Goal: Task Accomplishment & Management: Manage account settings

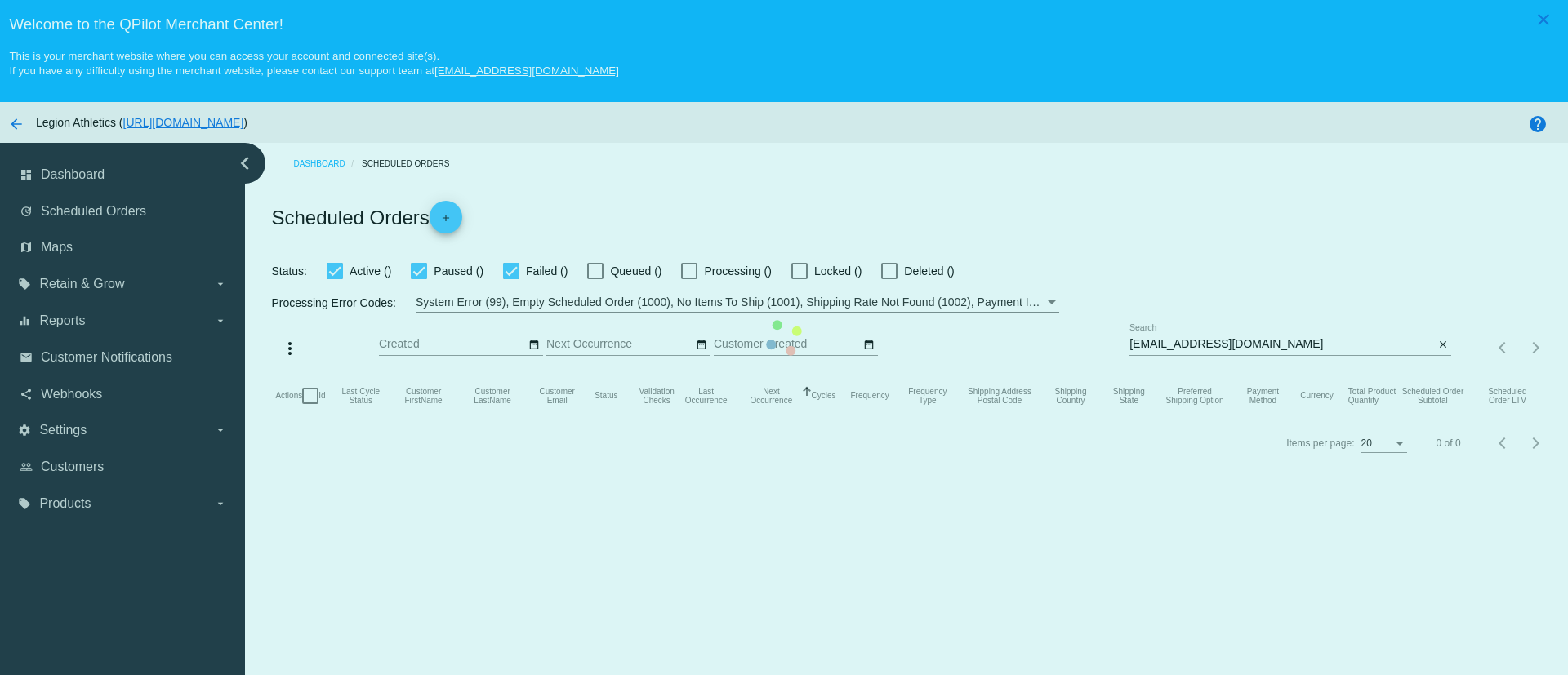
click at [1181, 371] on mat-table "Actions Id Last Cycle Status Customer FirstName Customer LastName Customer Emai…" at bounding box center [912, 396] width 1291 height 49
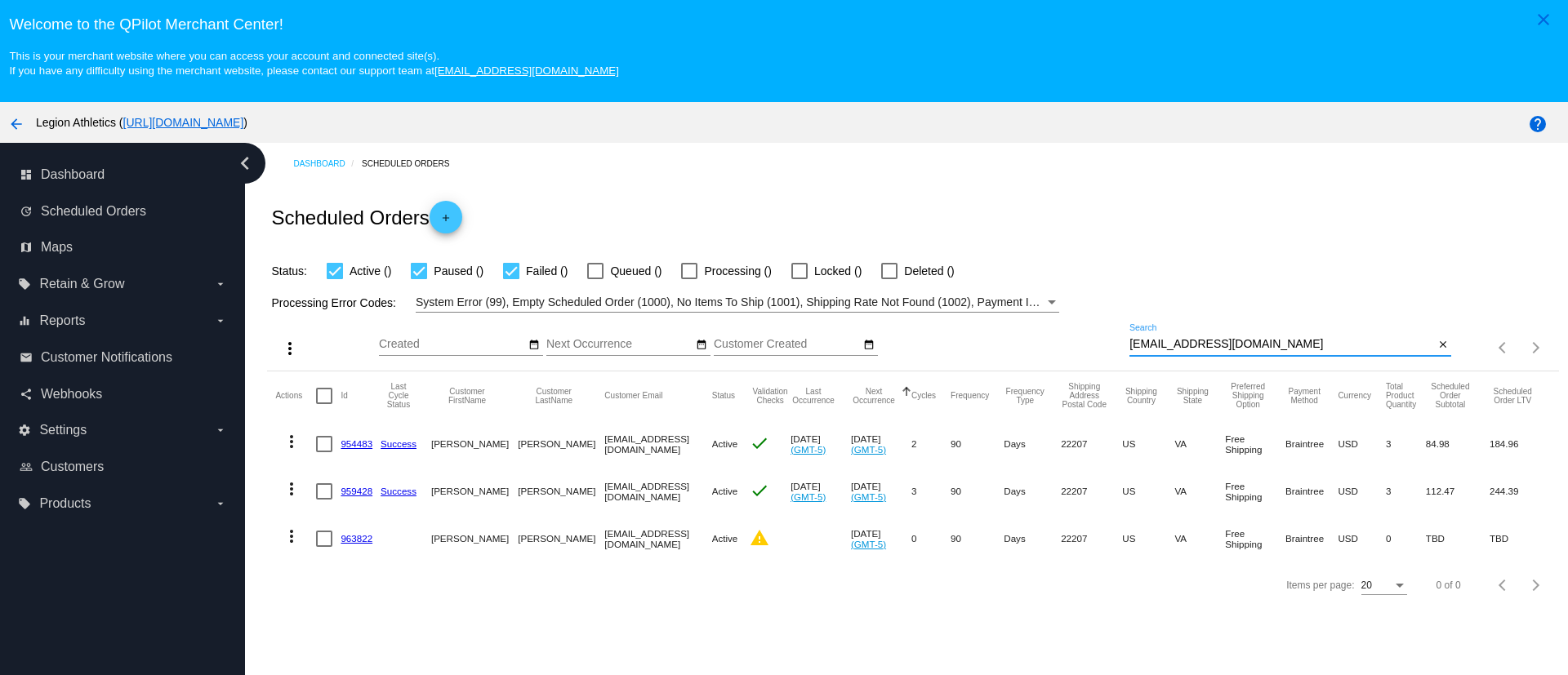
click at [1168, 346] on input "joshcohen1@comcast.net" at bounding box center [1281, 343] width 304 height 13
paste input "[EMAIL_ADDRESS][DOMAIN_NAME]"
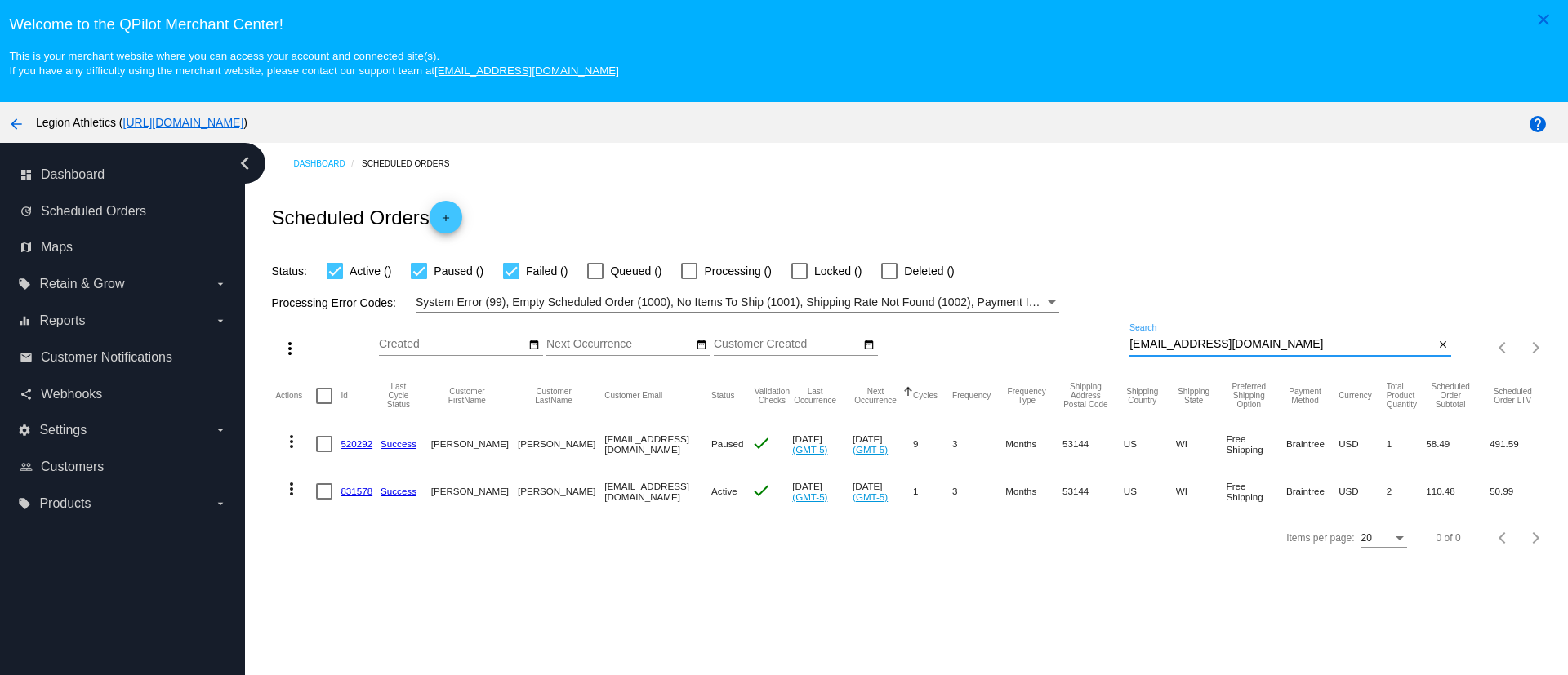
type input "[EMAIL_ADDRESS][DOMAIN_NAME]"
click at [359, 496] on mat-cell "831578" at bounding box center [360, 491] width 40 height 47
click at [352, 490] on link "831578" at bounding box center [356, 491] width 31 height 11
click at [356, 445] on link "520292" at bounding box center [356, 443] width 31 height 11
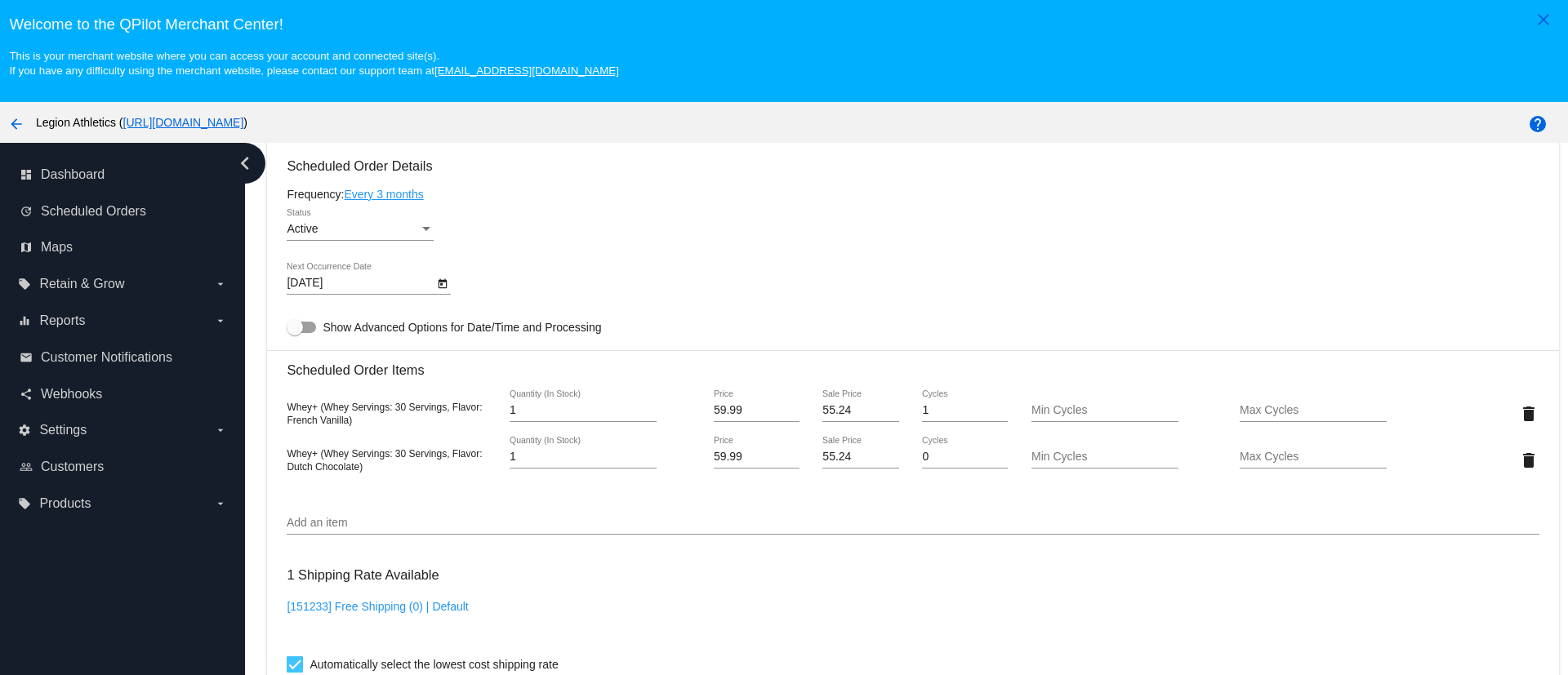
scroll to position [980, 0]
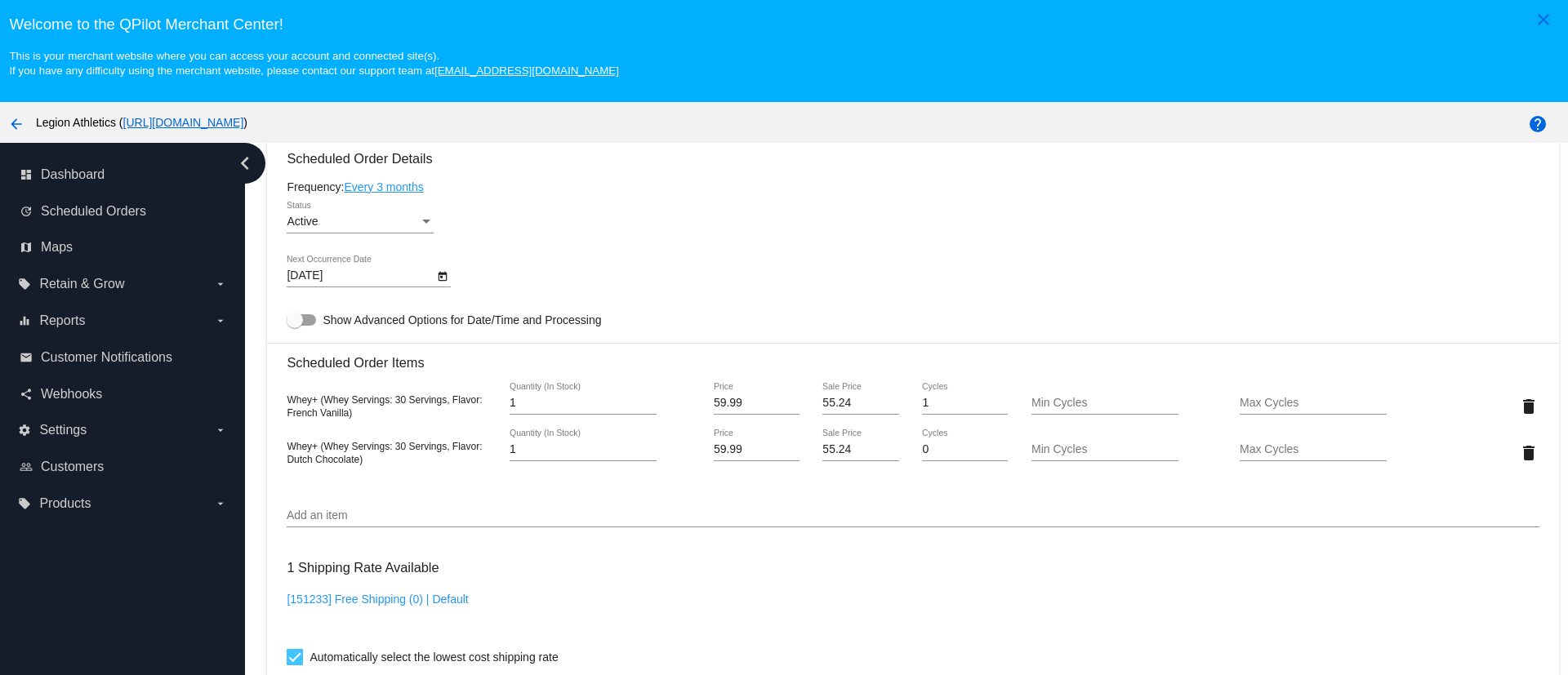
click at [822, 399] on input "55.24" at bounding box center [859, 402] width 76 height 13
type input "51.99"
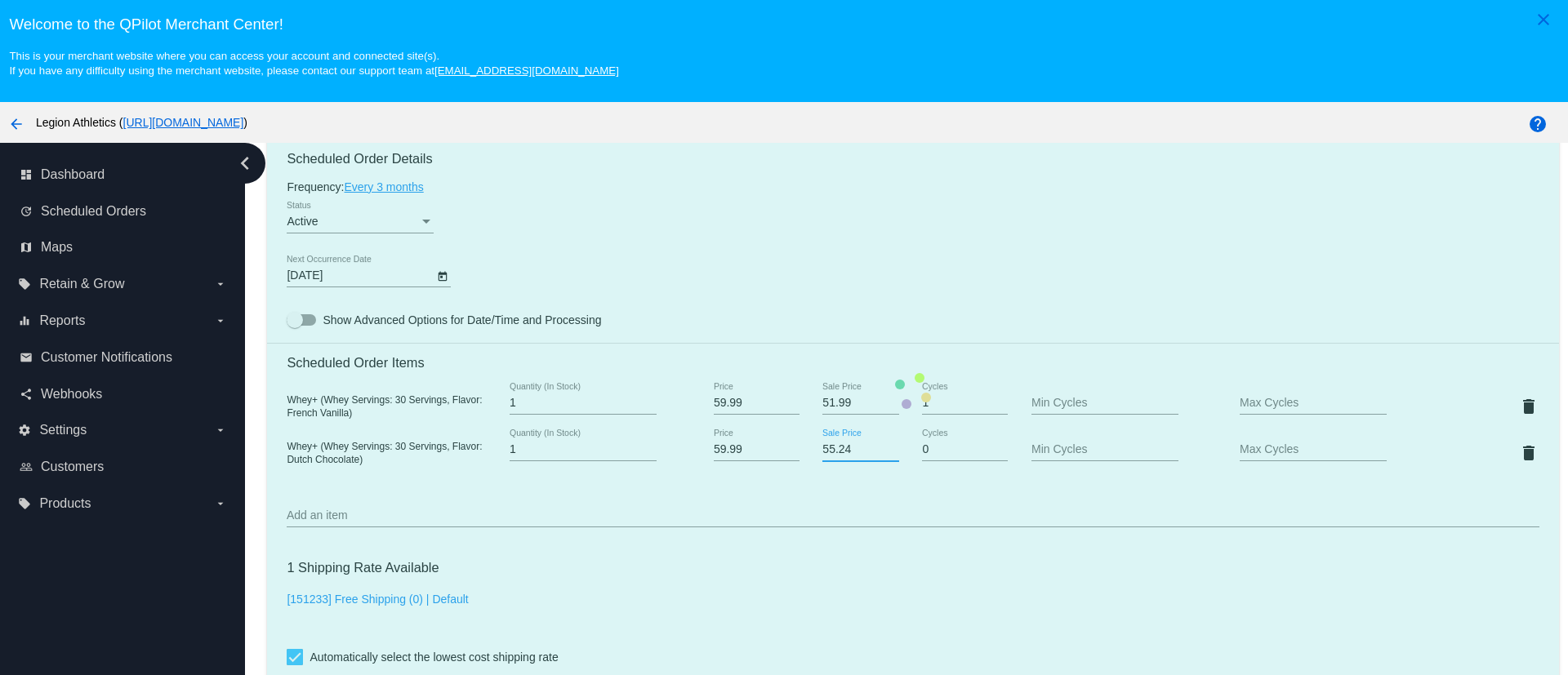
click at [833, 450] on mat-card "Customer 2807108: Natalie Chiappetta ms.natalie@live.com Customer Shipping Ente…" at bounding box center [912, 392] width 1291 height 1679
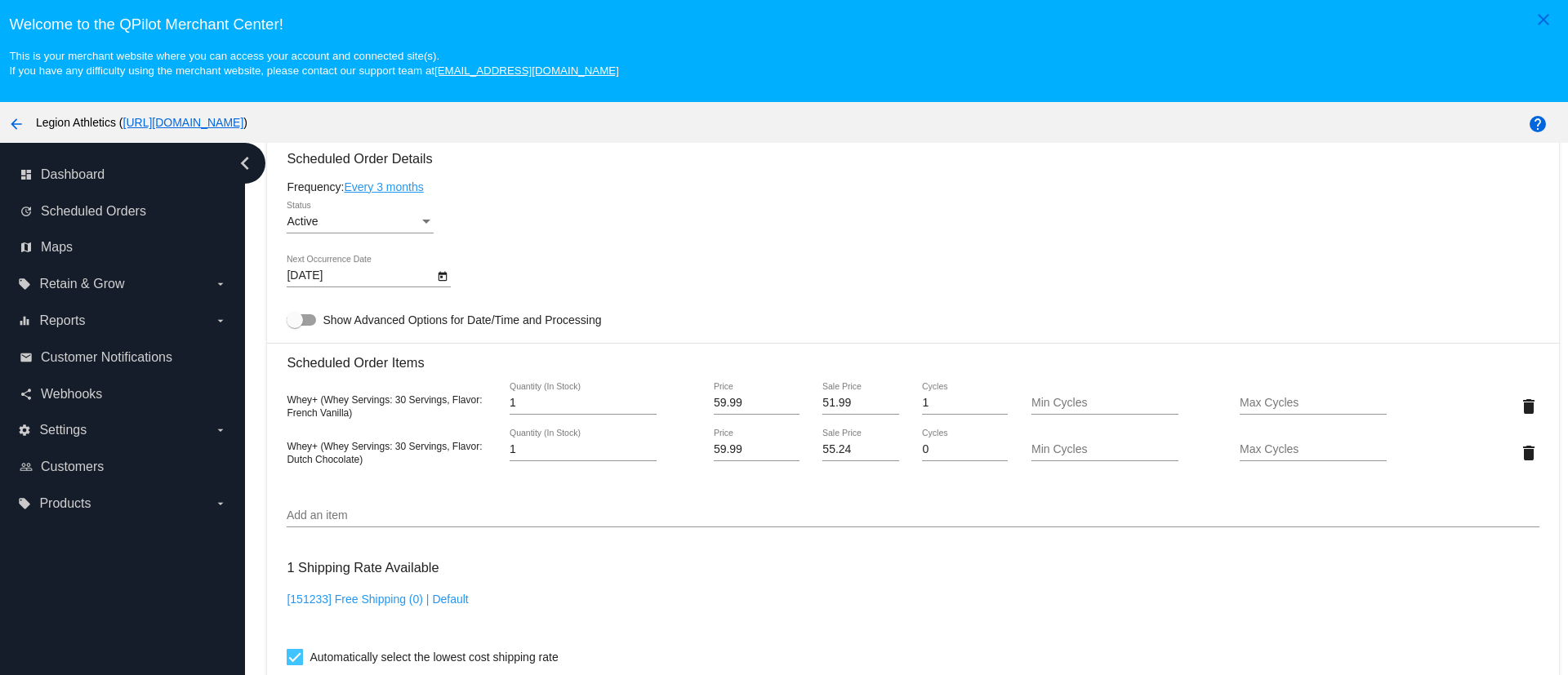
click at [828, 449] on input "55.24" at bounding box center [859, 449] width 76 height 13
paste input "1.99"
type input "51.99"
click at [835, 552] on mat-card "Customer 2807108: Natalie Chiappetta ms.natalie@live.com Customer Shipping Ente…" at bounding box center [912, 392] width 1291 height 1679
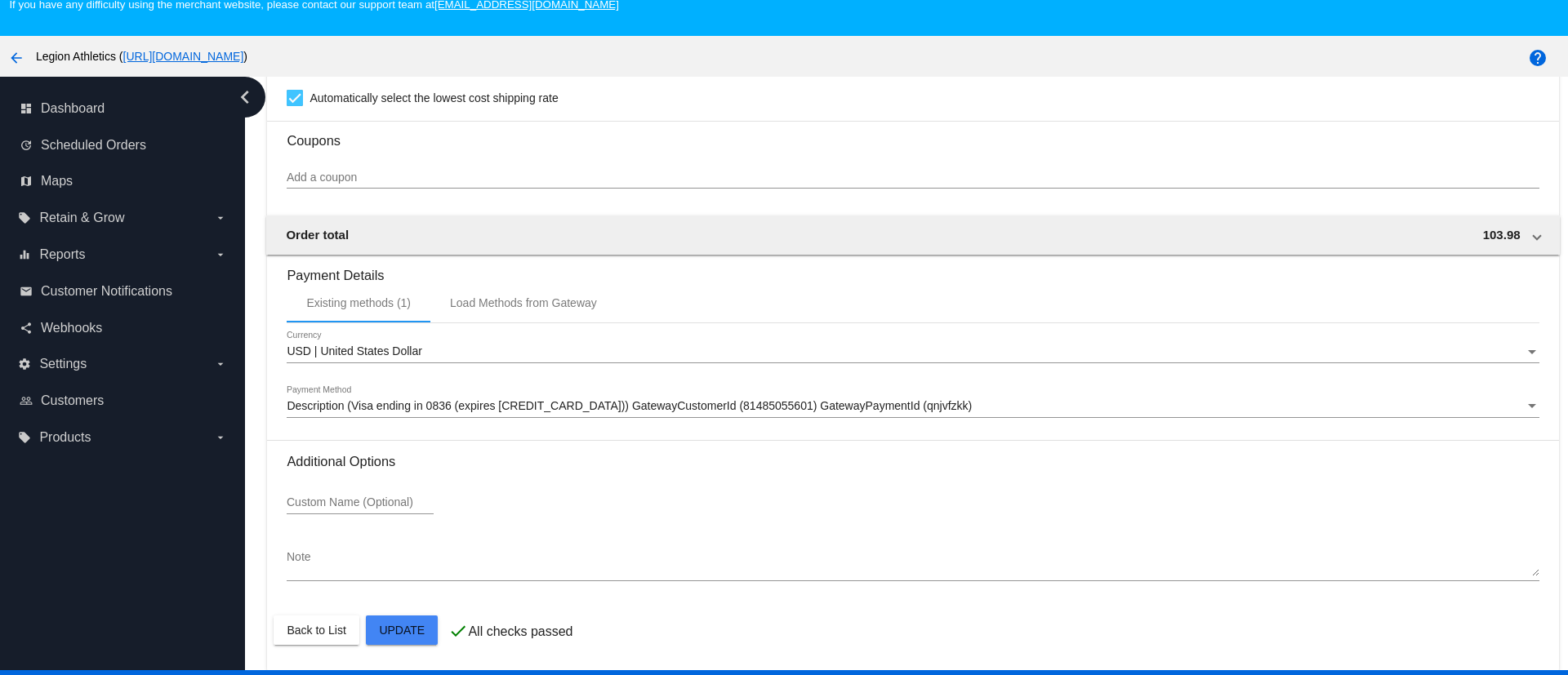
scroll to position [102, 0]
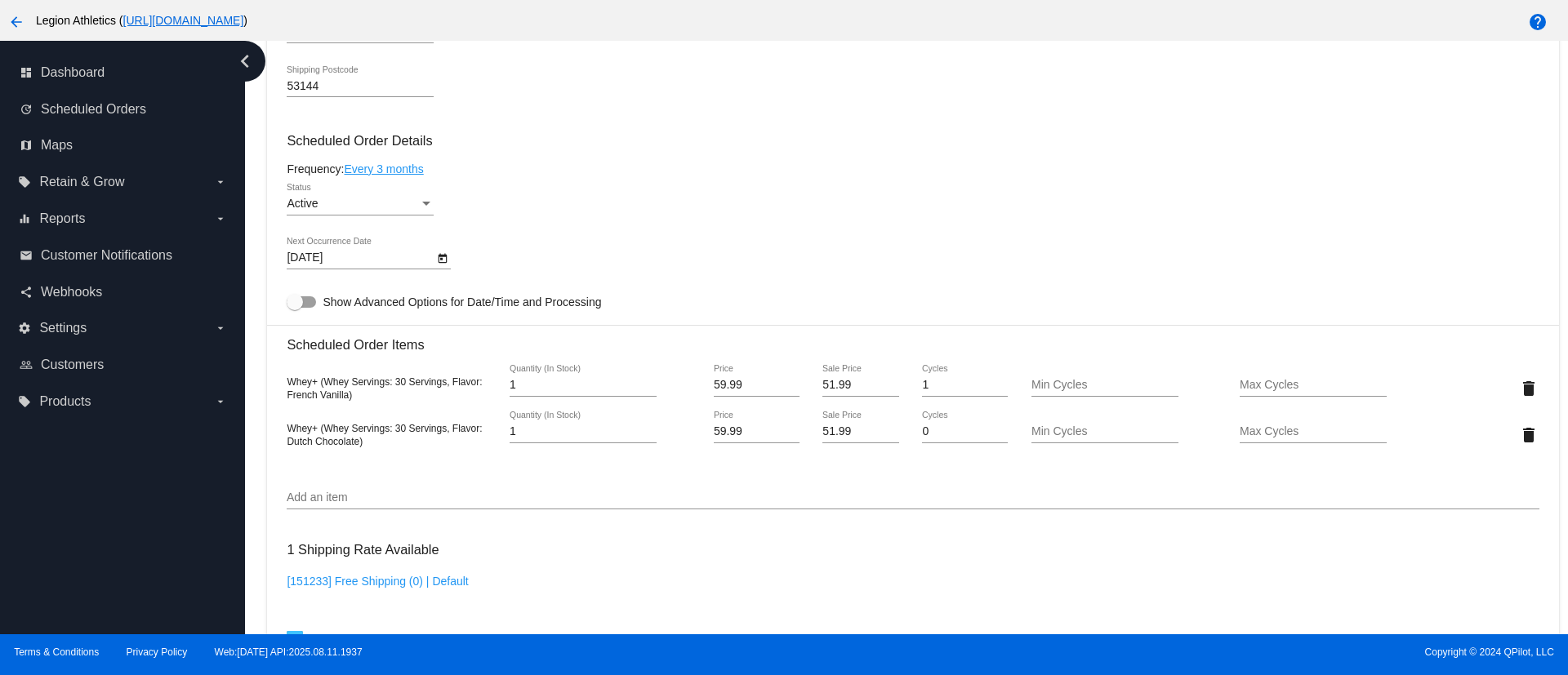
scroll to position [857, 0]
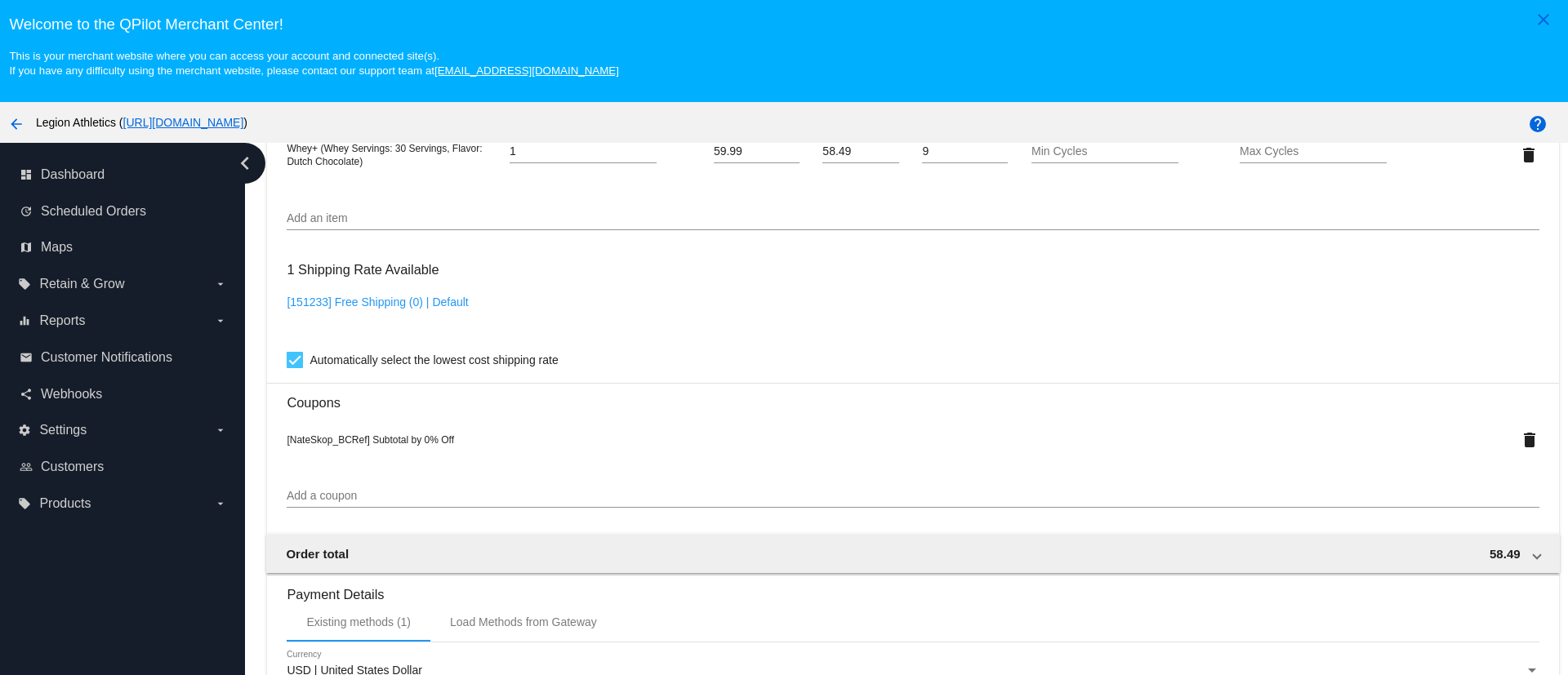
scroll to position [1224, 0]
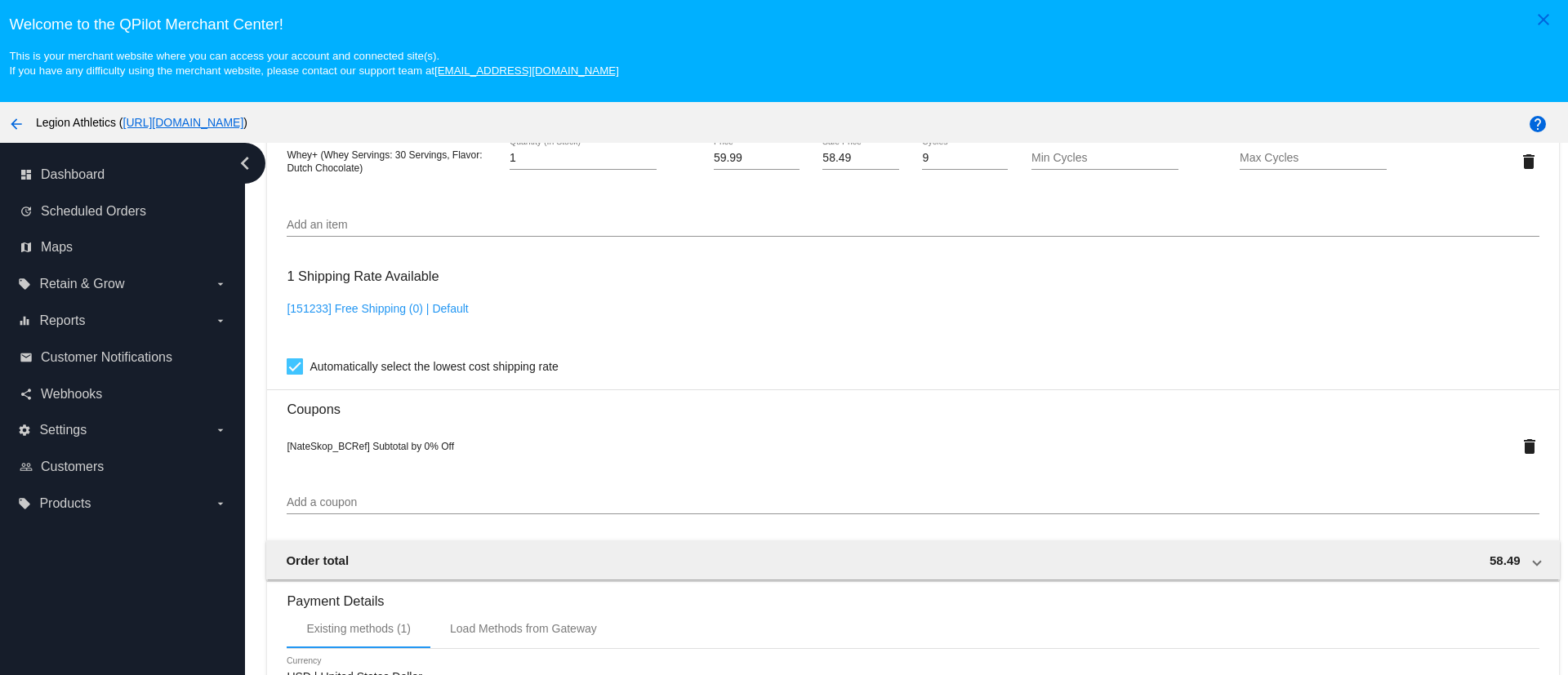
click at [832, 153] on input "58.49" at bounding box center [859, 157] width 76 height 13
paste input "1.9"
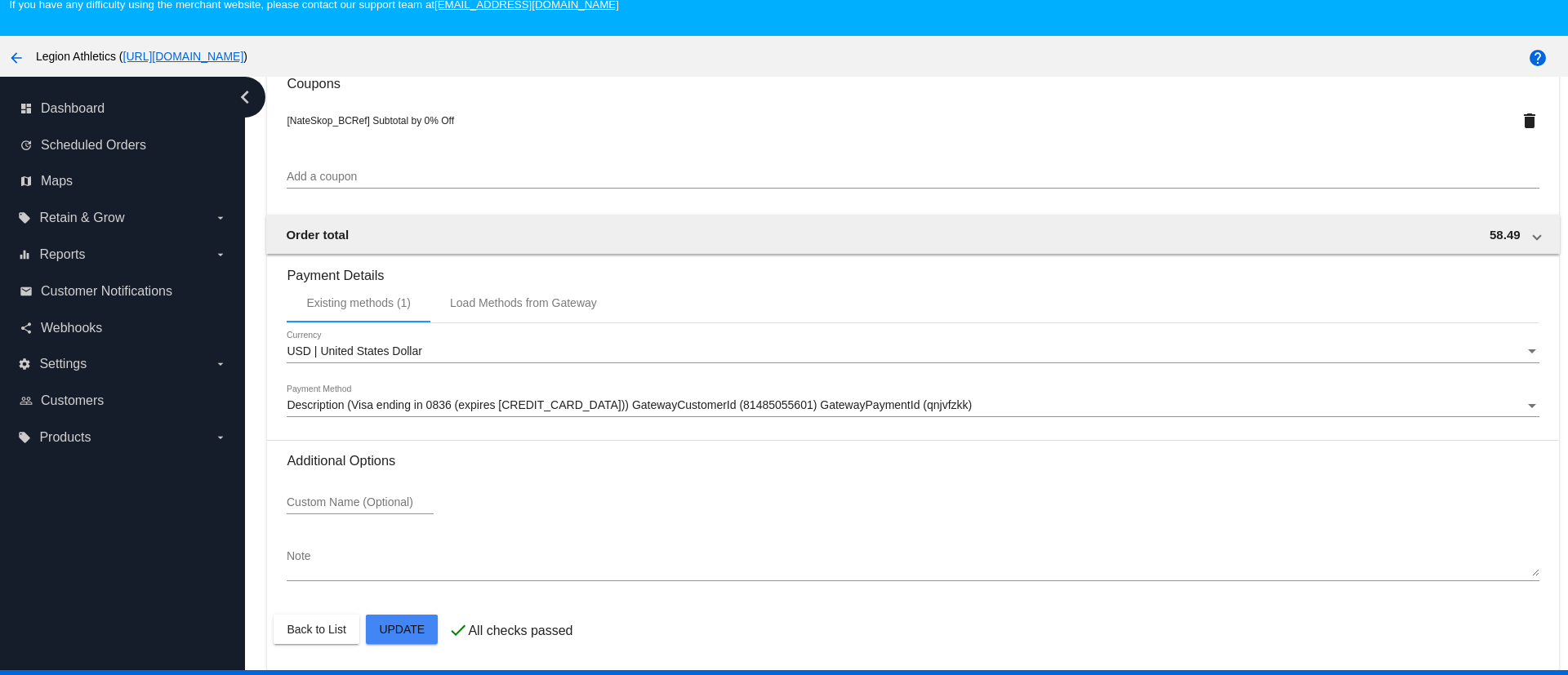
scroll to position [102, 0]
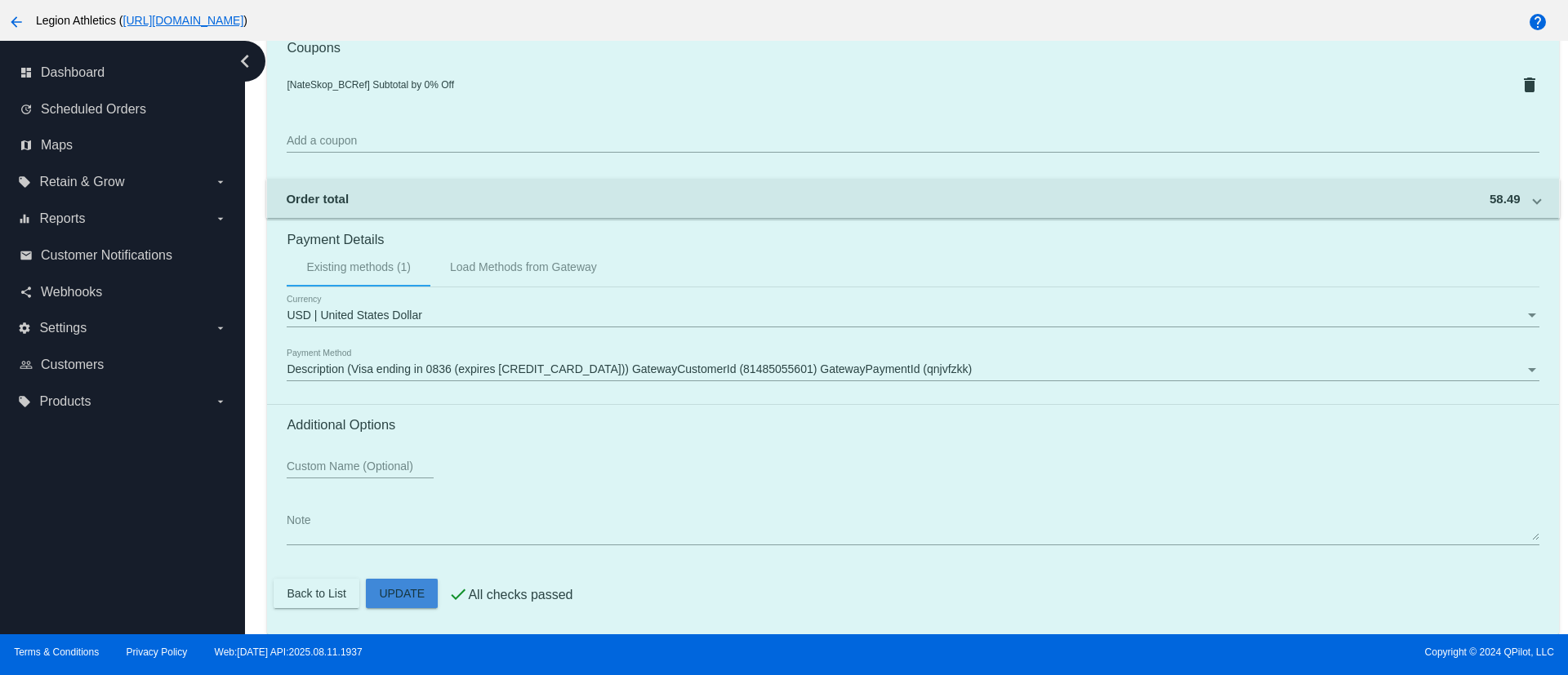
type input "51.99"
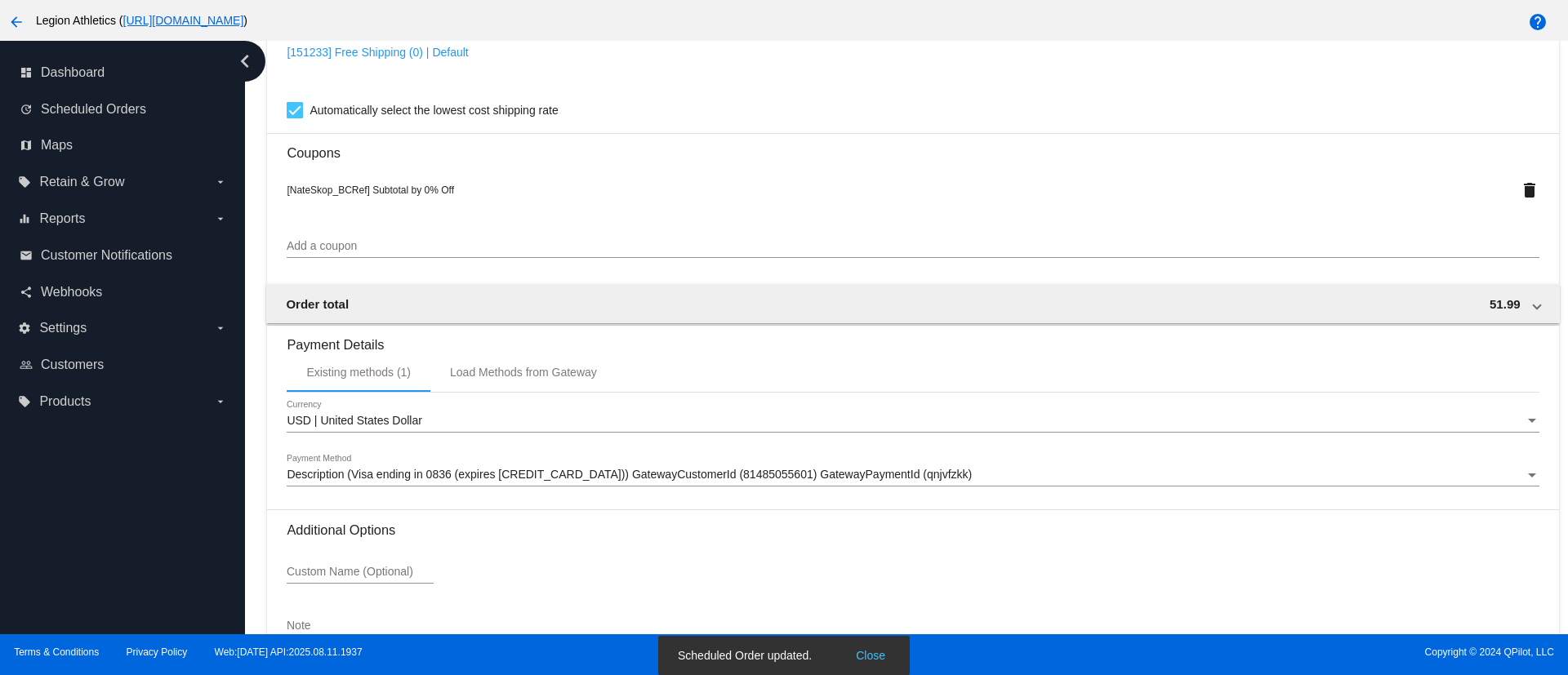
scroll to position [1484, 0]
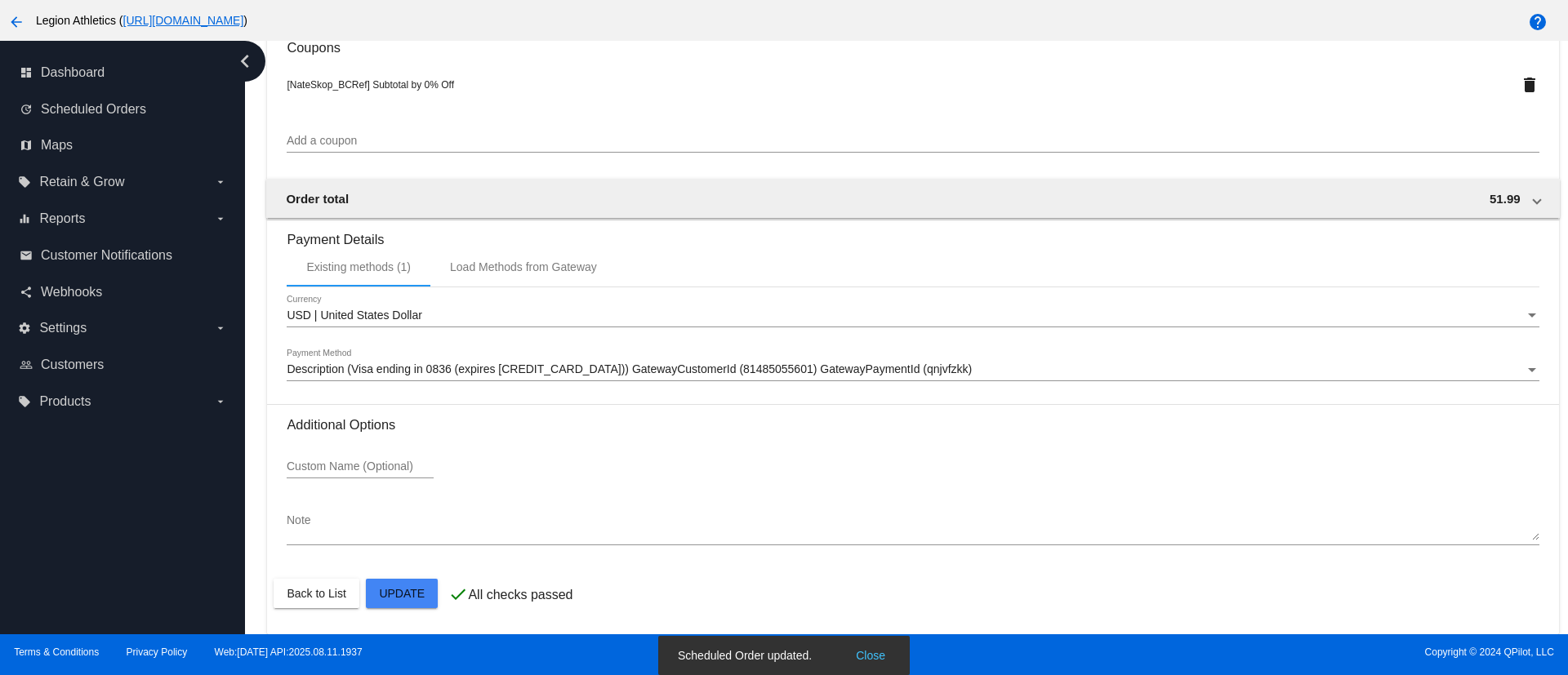
click at [210, 531] on div "dashboard Dashboard update Scheduled Orders map Maps local_offer Retain & Grow …" at bounding box center [122, 337] width 245 height 593
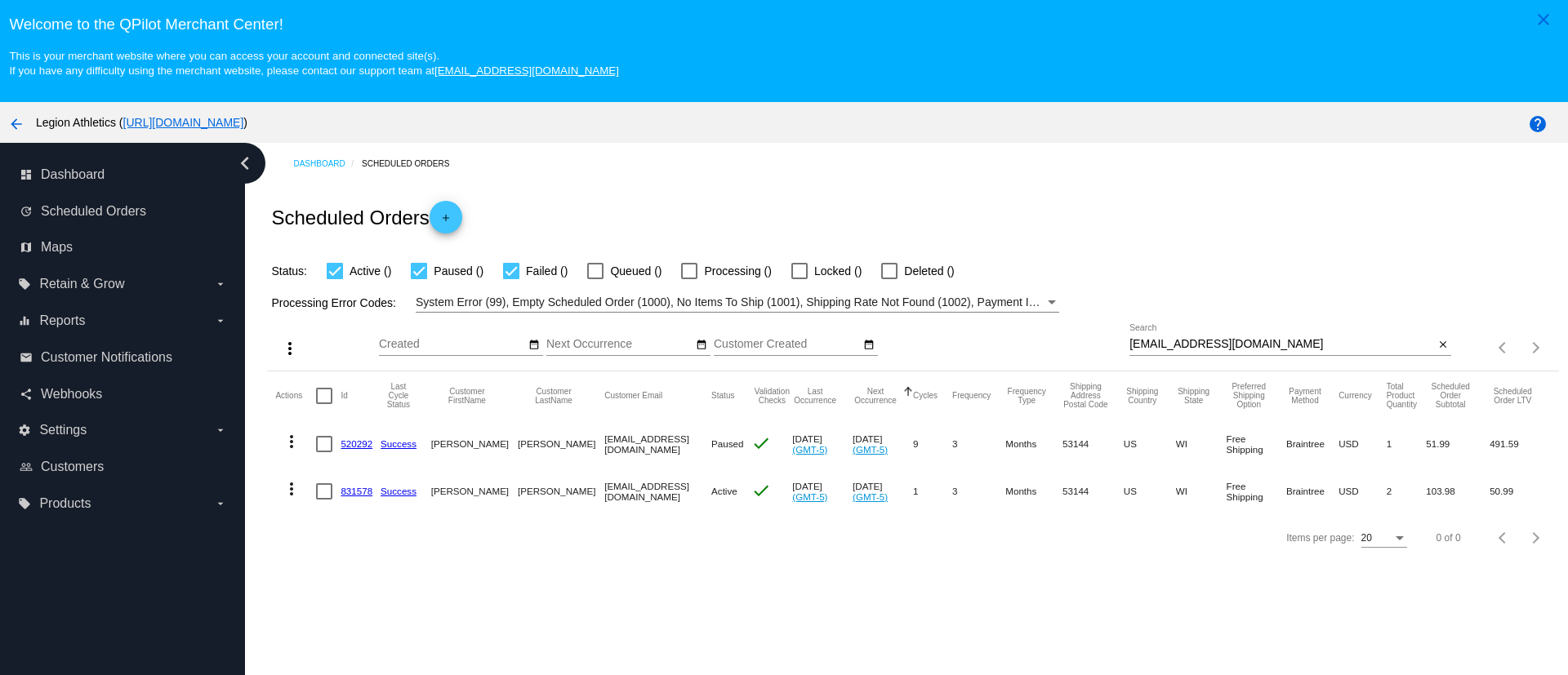
click at [1160, 347] on input "Ms.natalie@live.com" at bounding box center [1281, 343] width 304 height 13
paste input "Ms.natalie@live.com"
paste input "natalie"
type input "Ms.natalie@live.com"
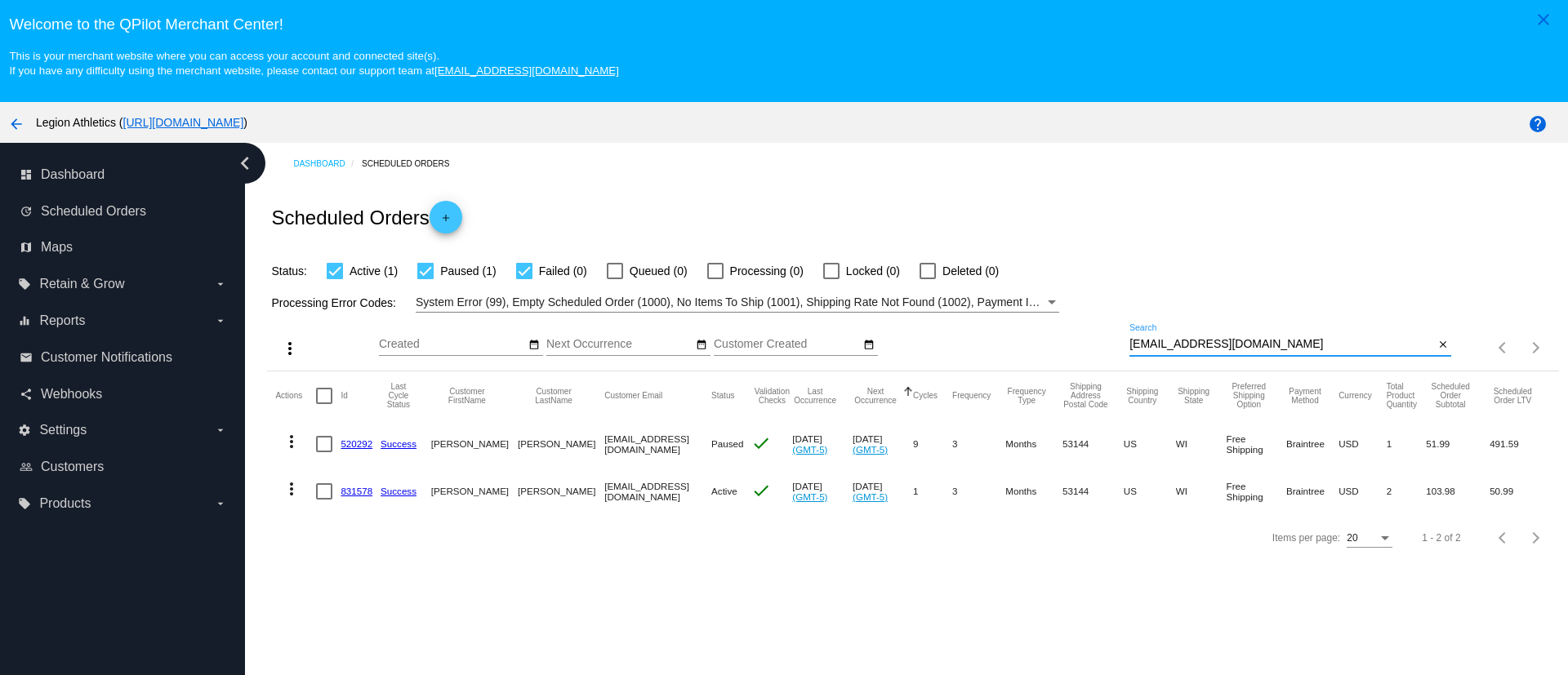
click at [565, 561] on div "Items per page: 20 1 - 2 of 2" at bounding box center [912, 537] width 1291 height 45
click at [362, 443] on link "520292" at bounding box center [356, 443] width 31 height 11
click at [357, 493] on link "831578" at bounding box center [356, 491] width 31 height 11
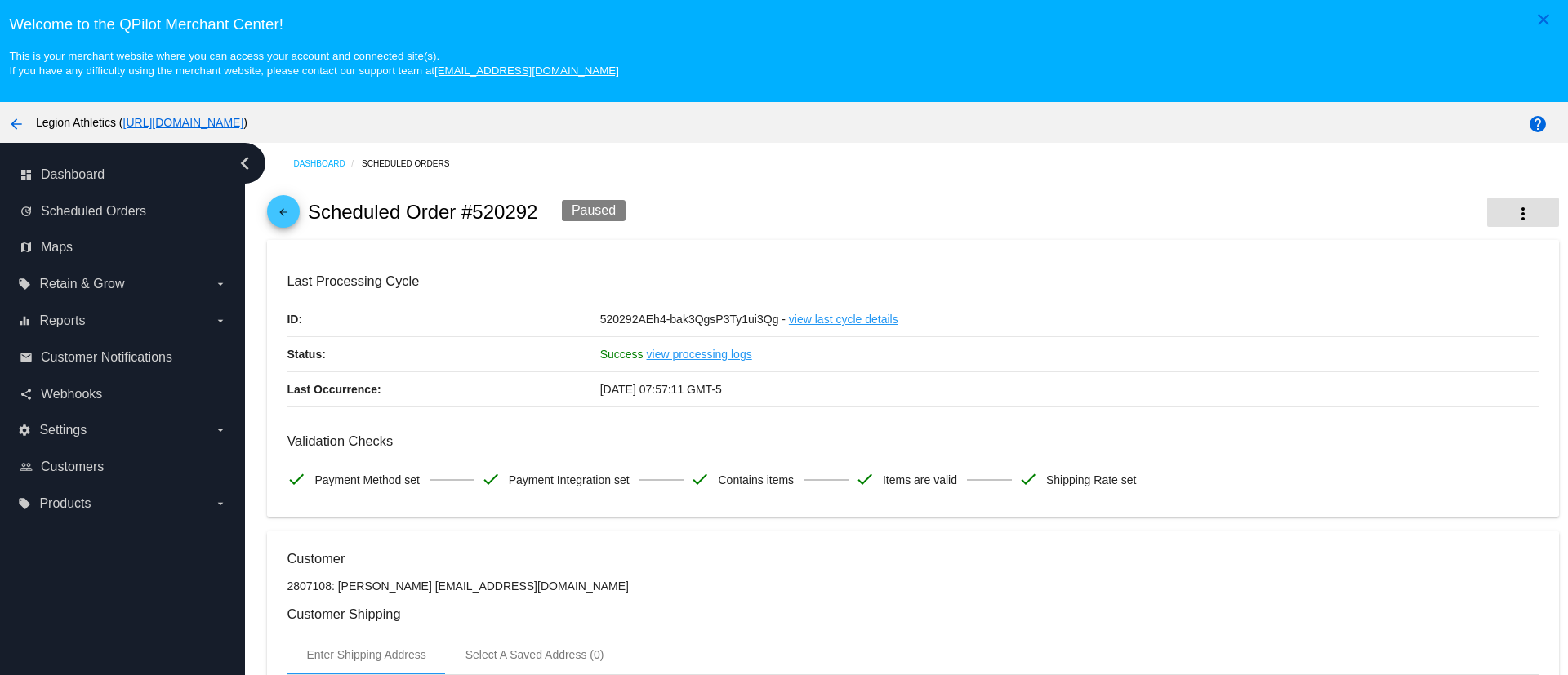
drag, startPoint x: 1503, startPoint y: 187, endPoint x: 1493, endPoint y: 212, distance: 26.9
click at [1497, 203] on div "arrow_back Scheduled Order #520292 Paused more_vert" at bounding box center [912, 212] width 1291 height 55
click at [1513, 213] on mat-icon "more_vert" at bounding box center [1523, 214] width 20 height 20
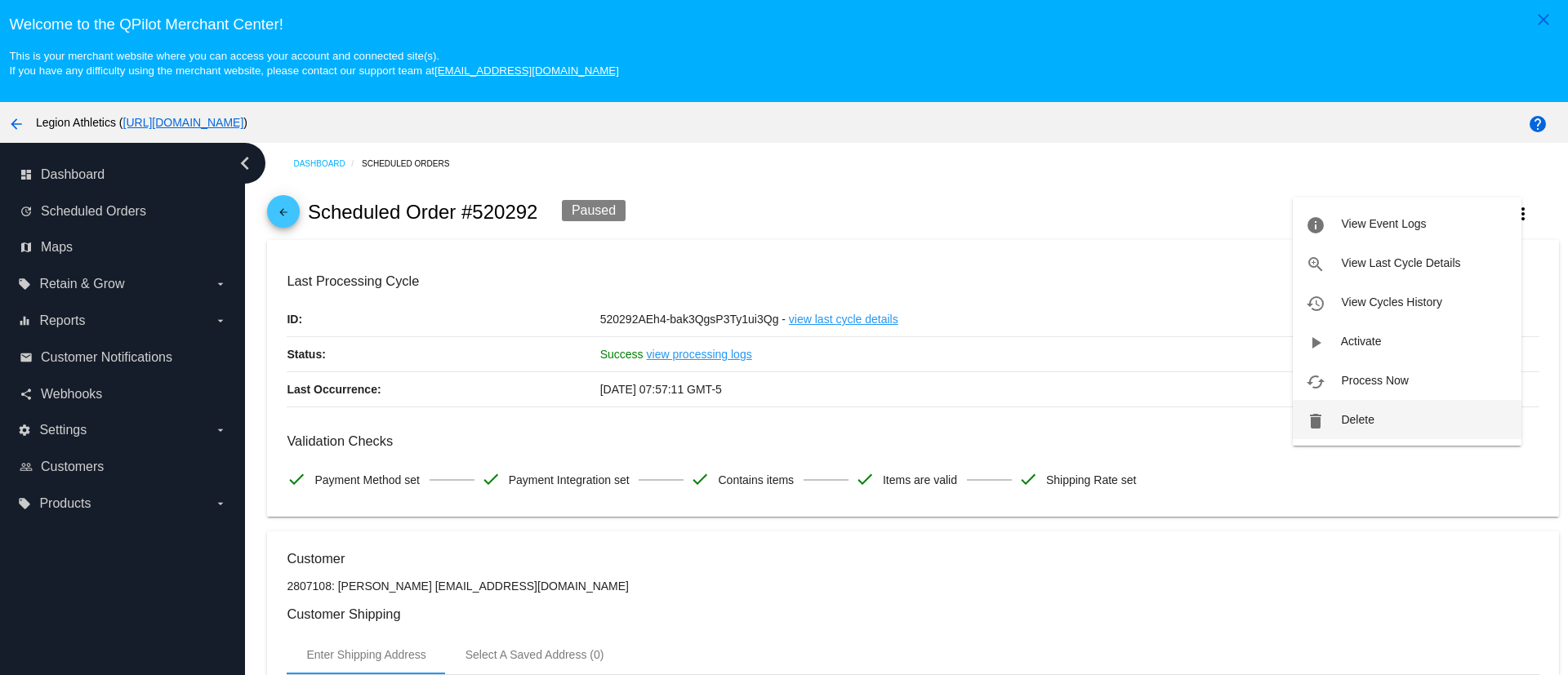
click at [1375, 416] on button "delete Delete" at bounding box center [1407, 420] width 228 height 39
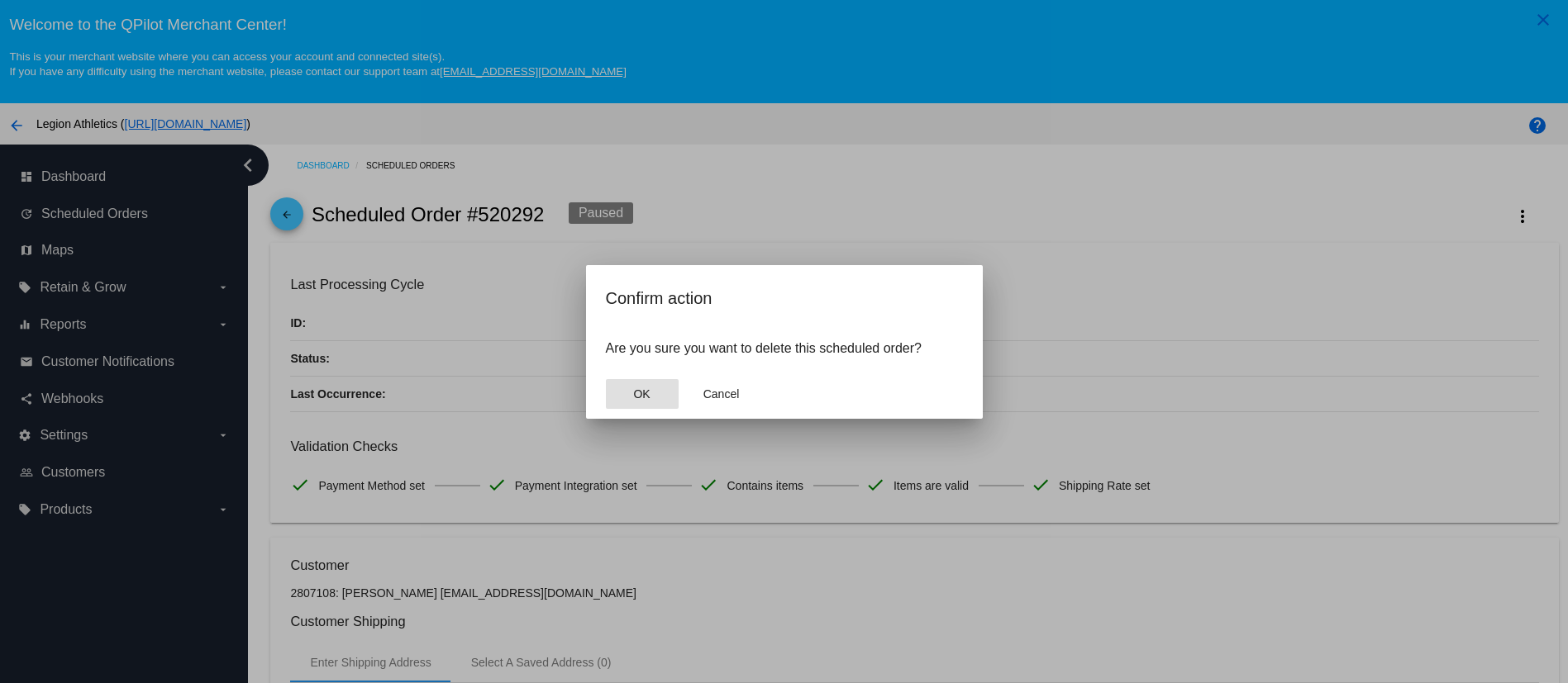
click at [646, 400] on button "OK" at bounding box center [642, 394] width 73 height 30
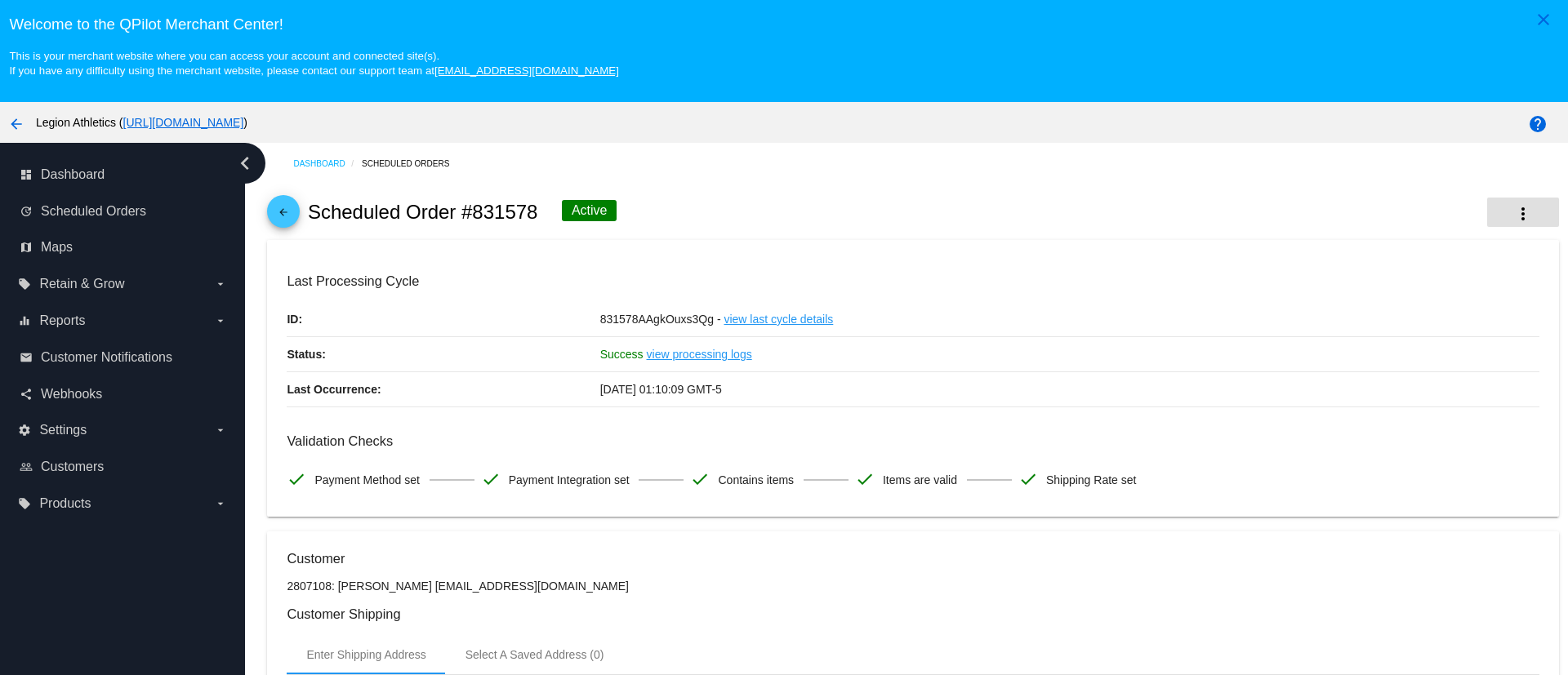
drag, startPoint x: 1483, startPoint y: 197, endPoint x: 1489, endPoint y: 208, distance: 12.5
click at [1483, 199] on div "arrow_back Scheduled Order #831578 Active more_vert" at bounding box center [912, 212] width 1291 height 55
click at [1513, 211] on mat-icon "more_vert" at bounding box center [1523, 214] width 20 height 20
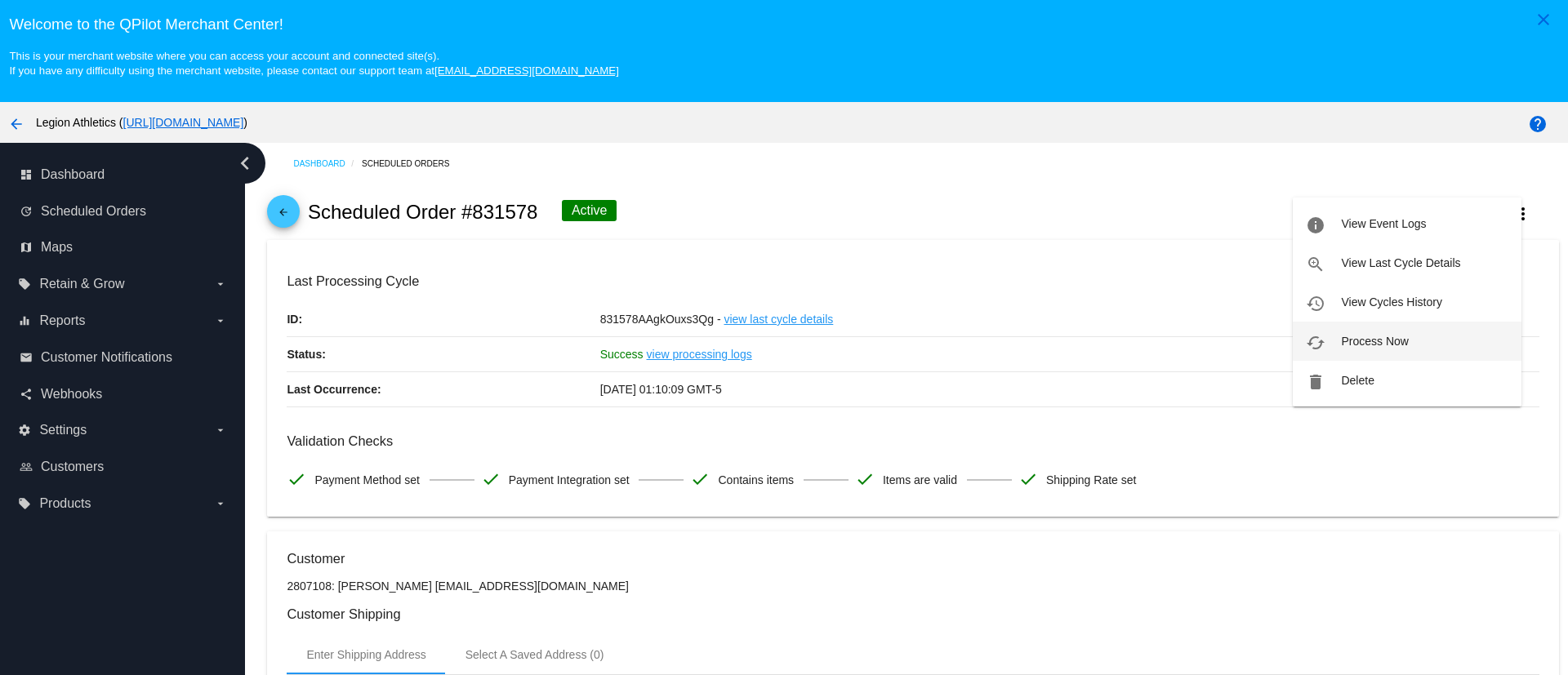
click at [1387, 346] on span "Process Now" at bounding box center [1374, 340] width 67 height 13
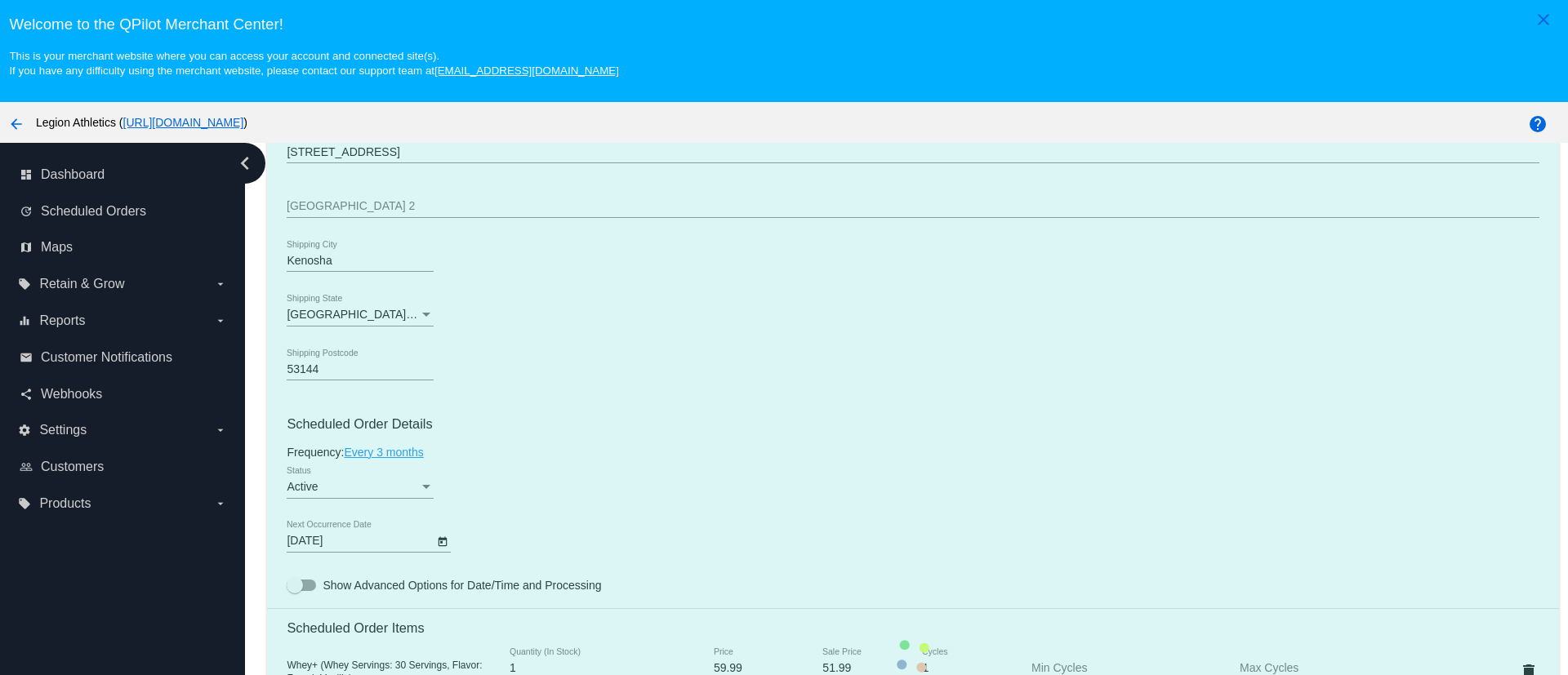
scroll to position [980, 0]
